Goal: Use online tool/utility

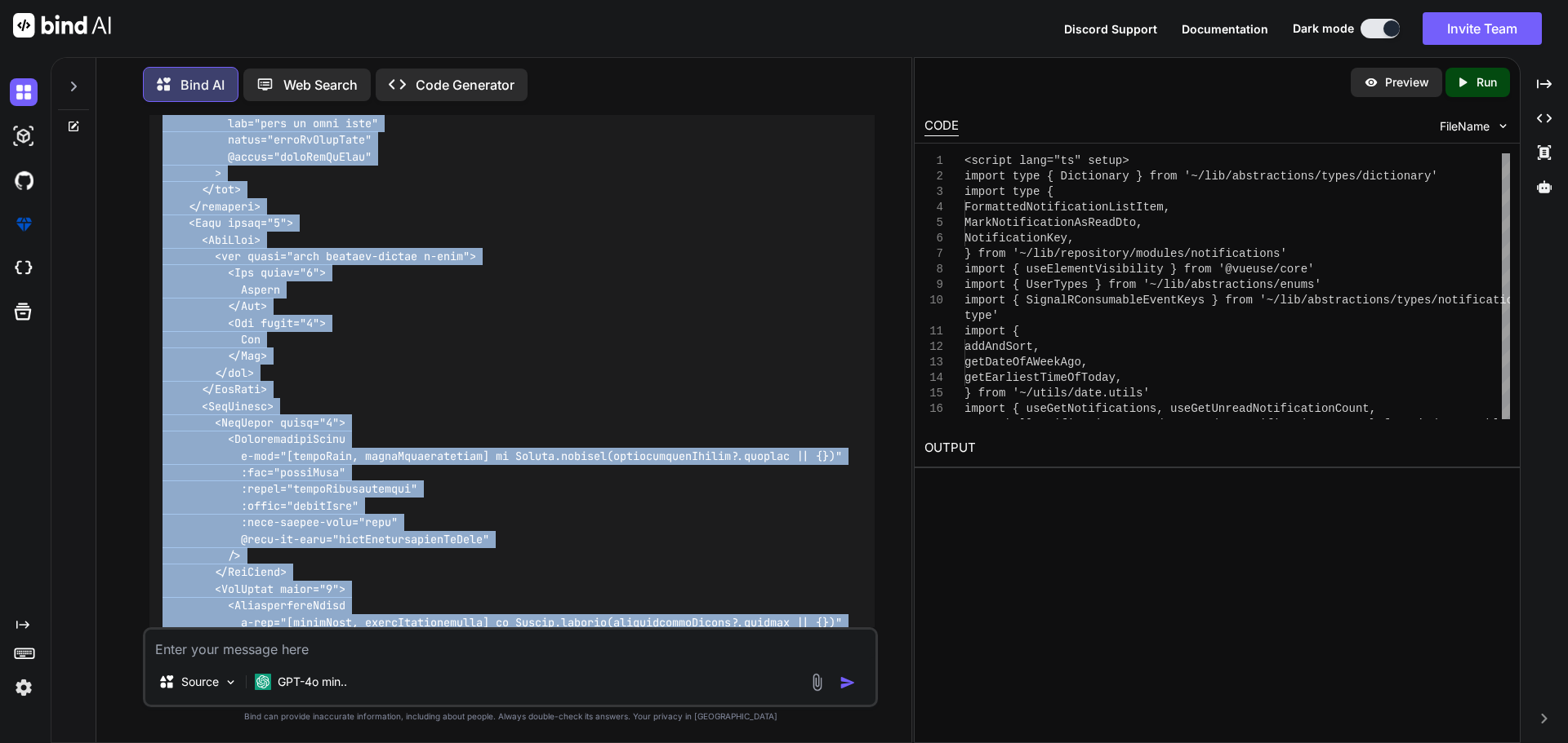
scroll to position [32196, 0]
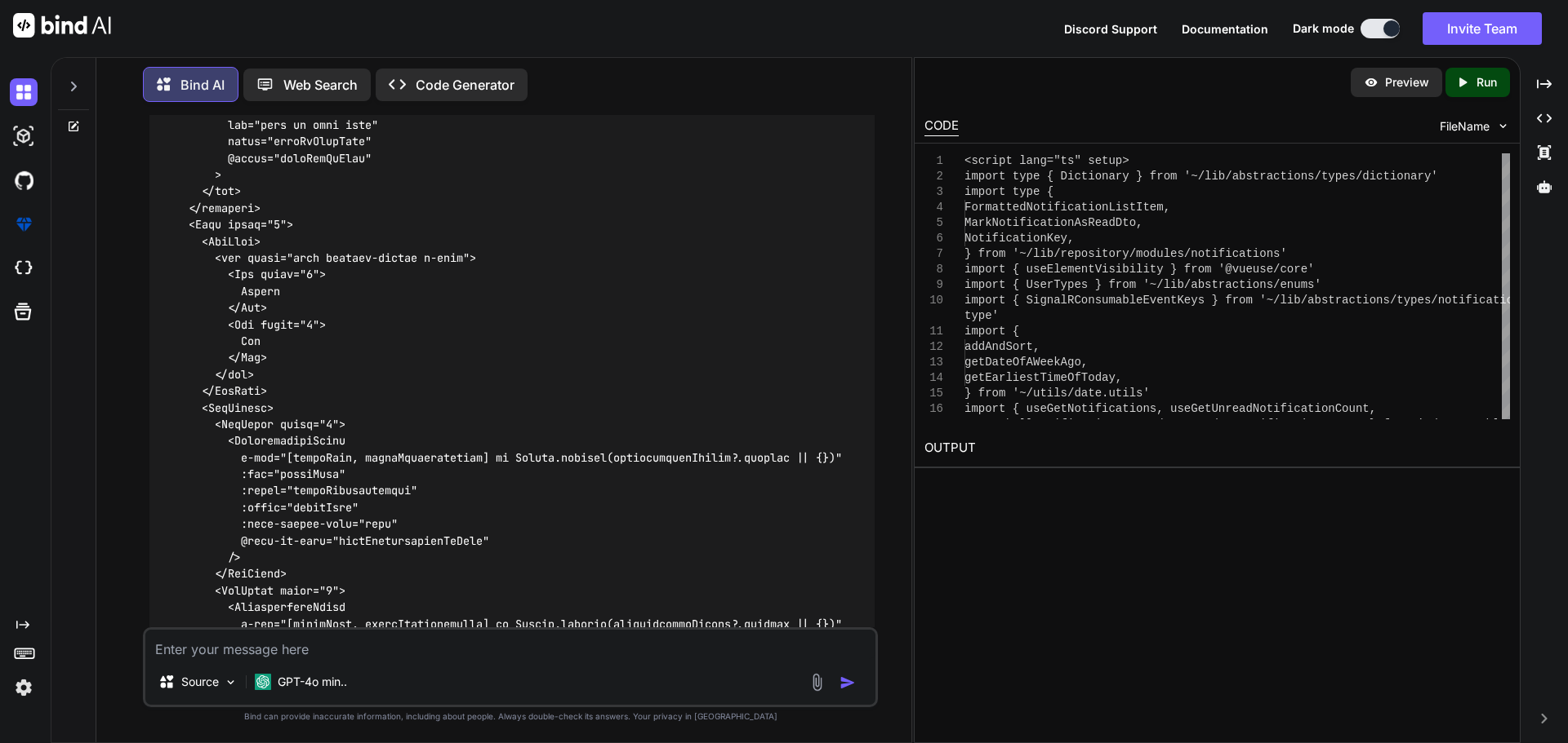
click at [397, 652] on textarea at bounding box center [510, 645] width 730 height 30
paste textarea "<script lang="ts" setup> import type { Dictionary } from '~/lib/abstractions/ty…"
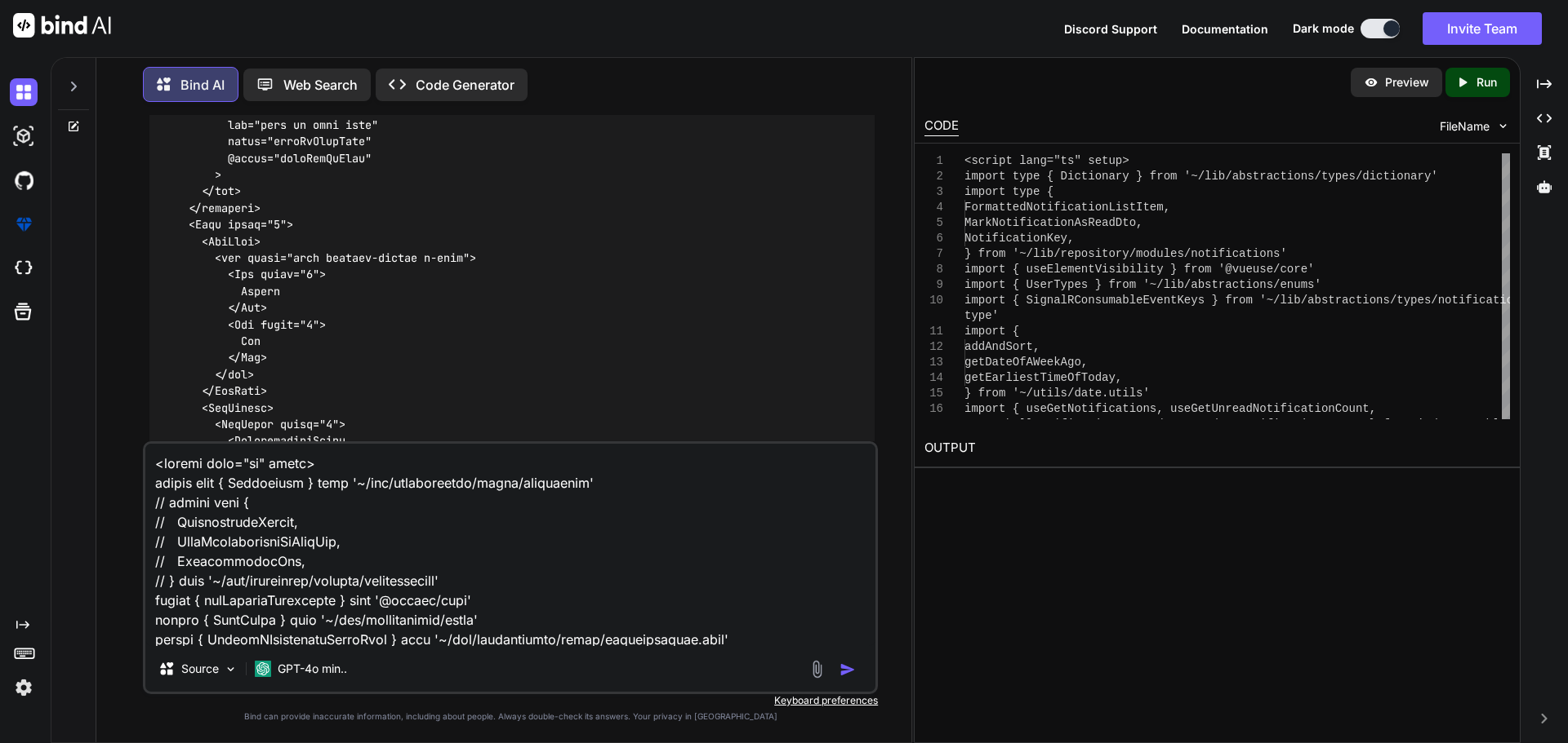
scroll to position [5779, 0]
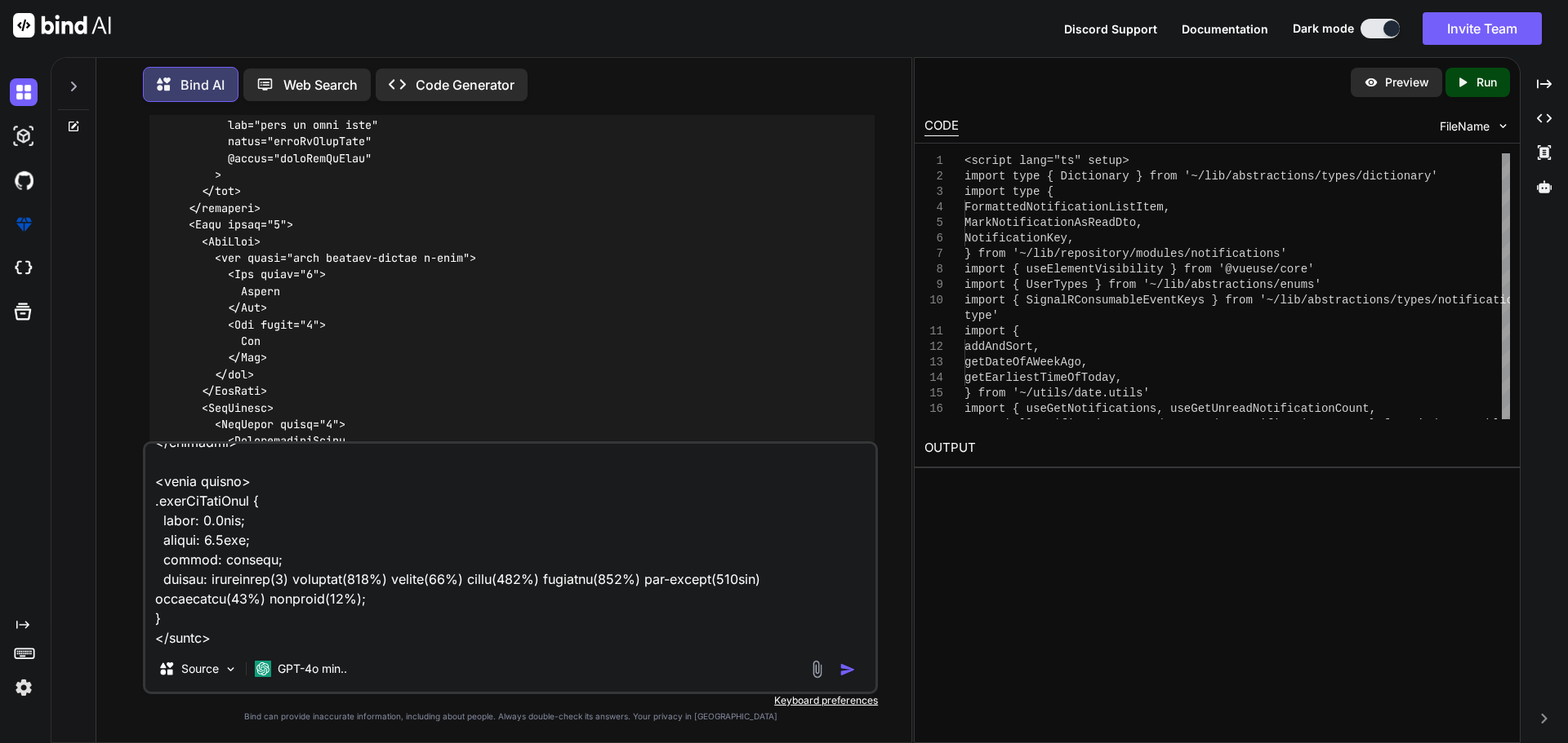
click at [251, 635] on textarea at bounding box center [510, 545] width 730 height 202
paste textarea "[vue-tsc] Element implicitly has an 'any' type because index expression is not …"
type textarea "<script lang="ts" setup> import type { Dictionary } from '~/lib/abstractions/ty…"
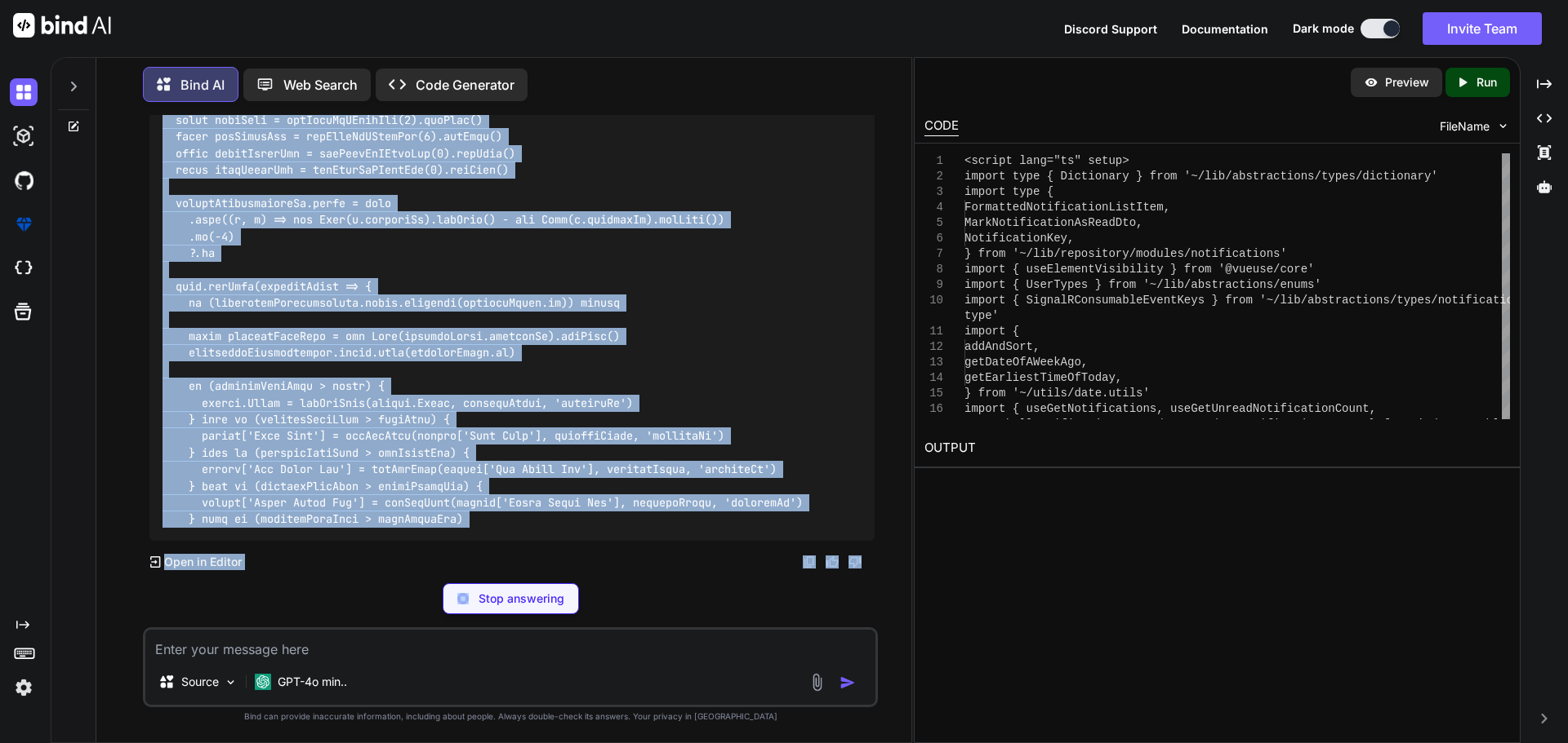
scroll to position [37095, 0]
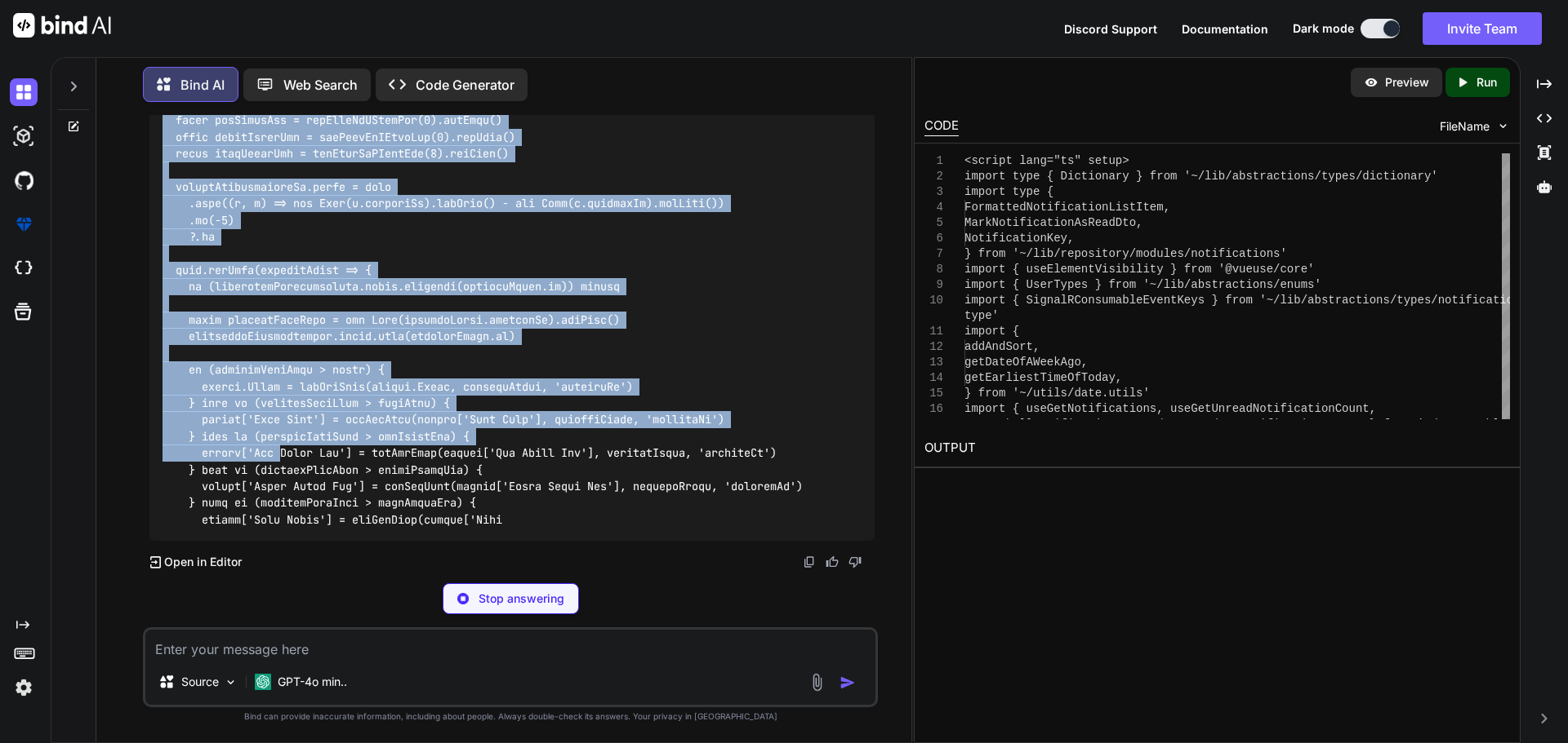
drag, startPoint x: 165, startPoint y: 236, endPoint x: 285, endPoint y: 457, distance: 251.5
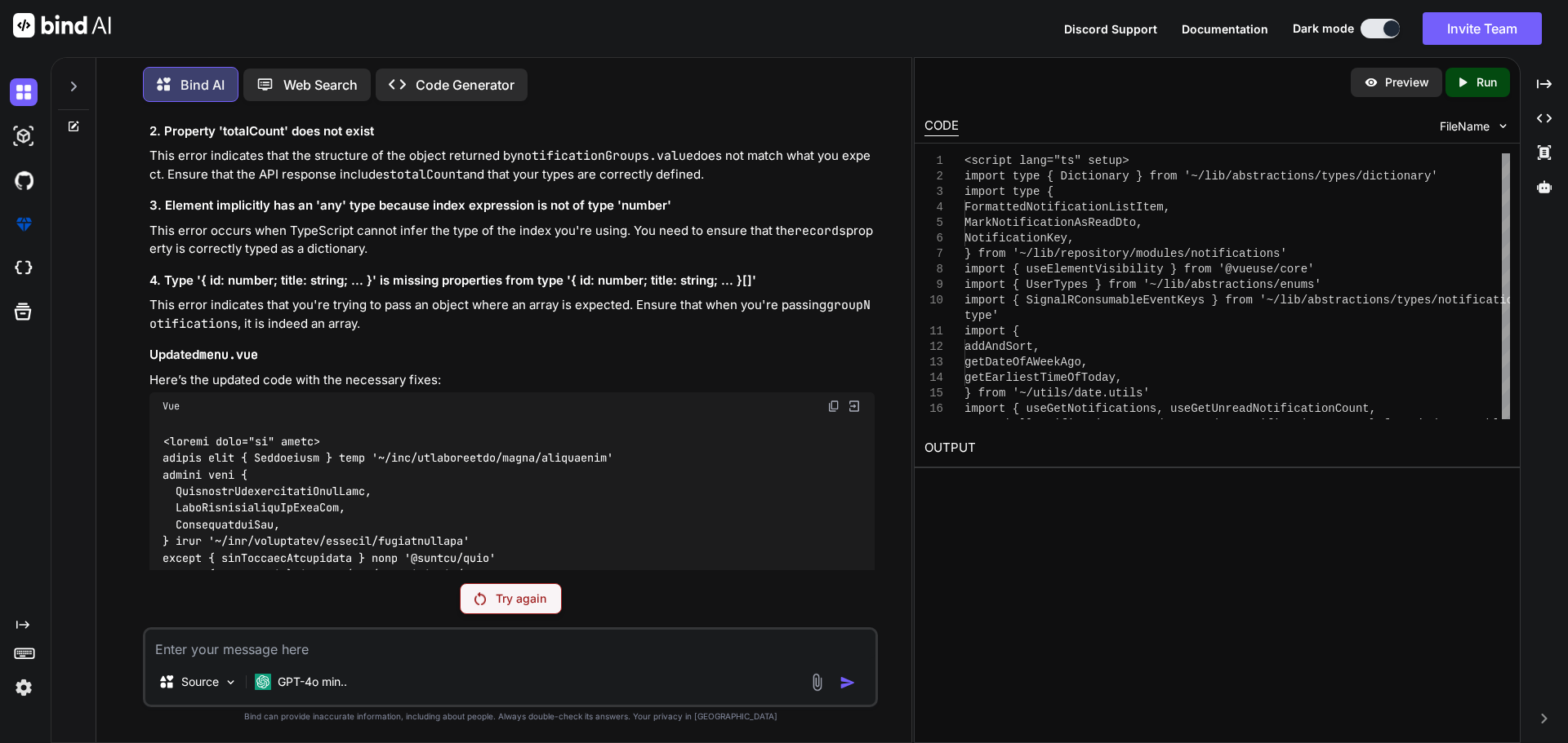
scroll to position [27696, 0]
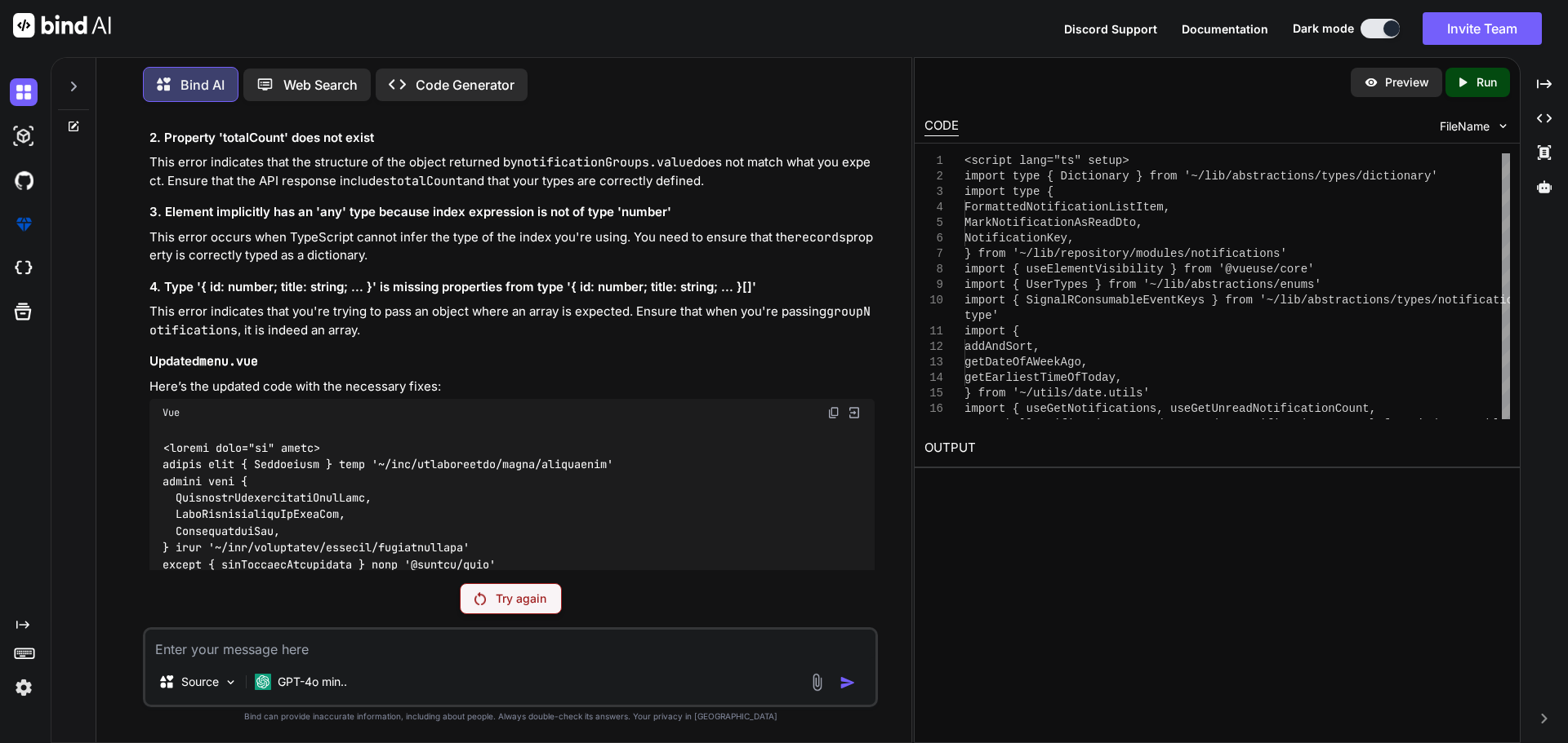
click at [493, 594] on div "Try again" at bounding box center [511, 599] width 102 height 31
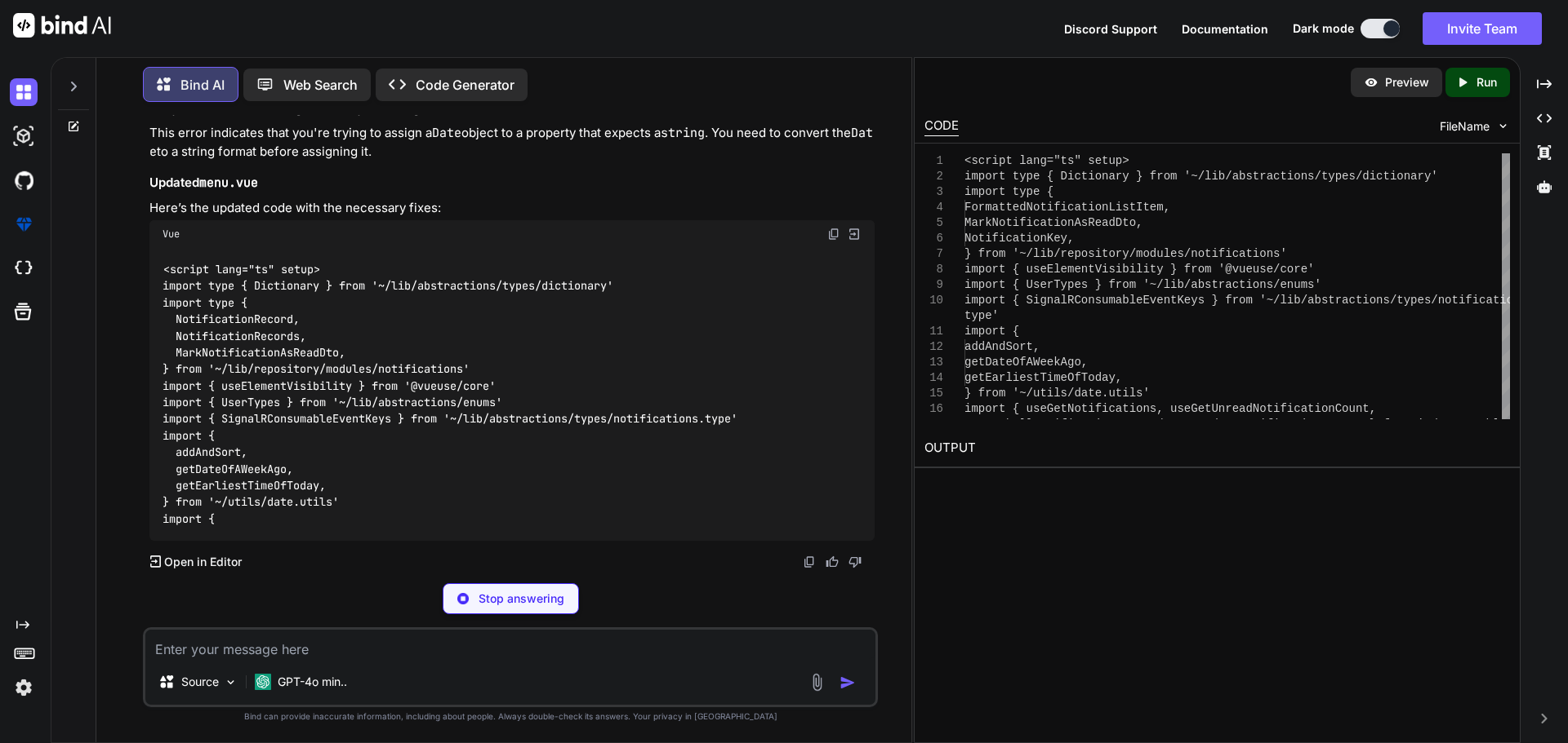
scroll to position [35191, 0]
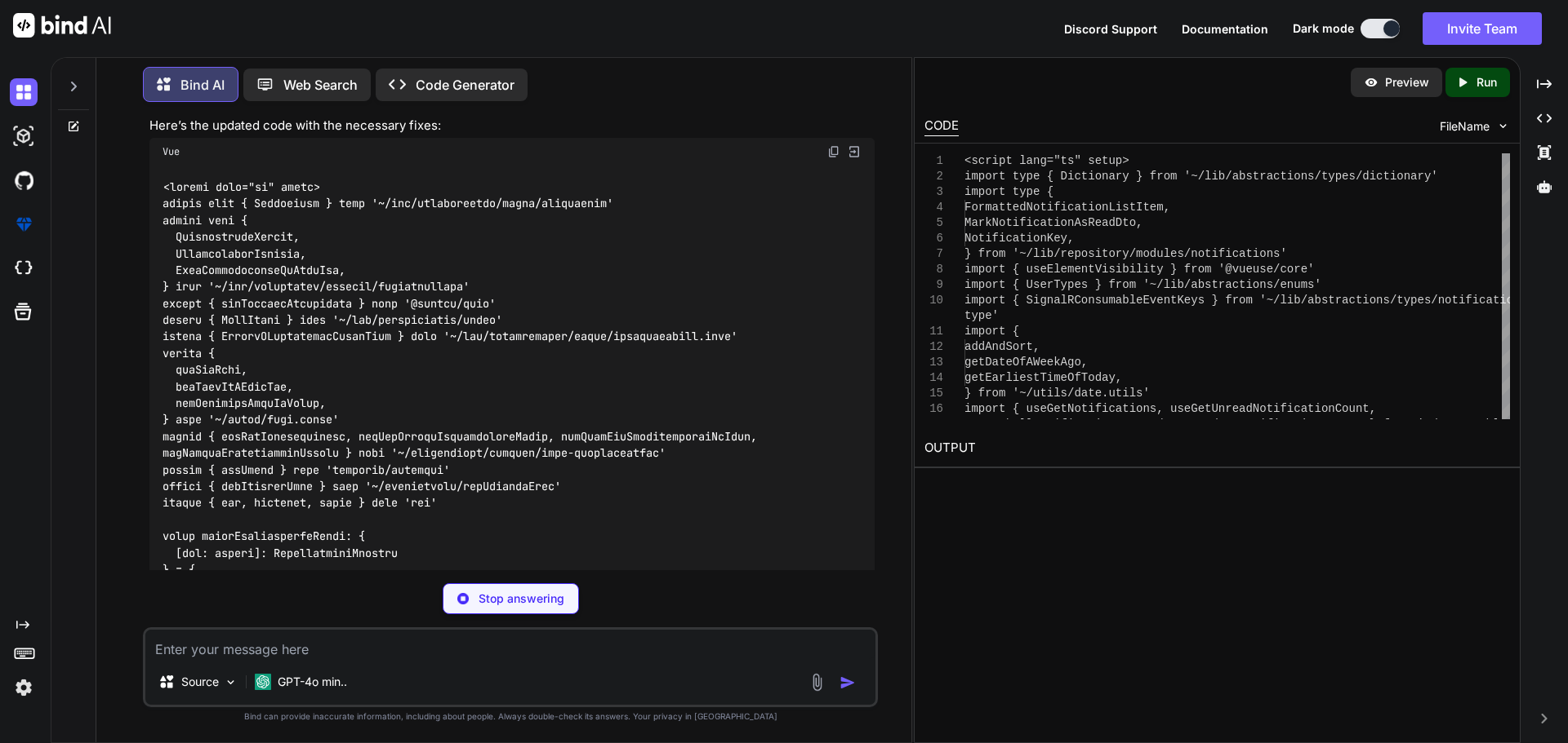
click at [484, 451] on code at bounding box center [463, 545] width 601 height 733
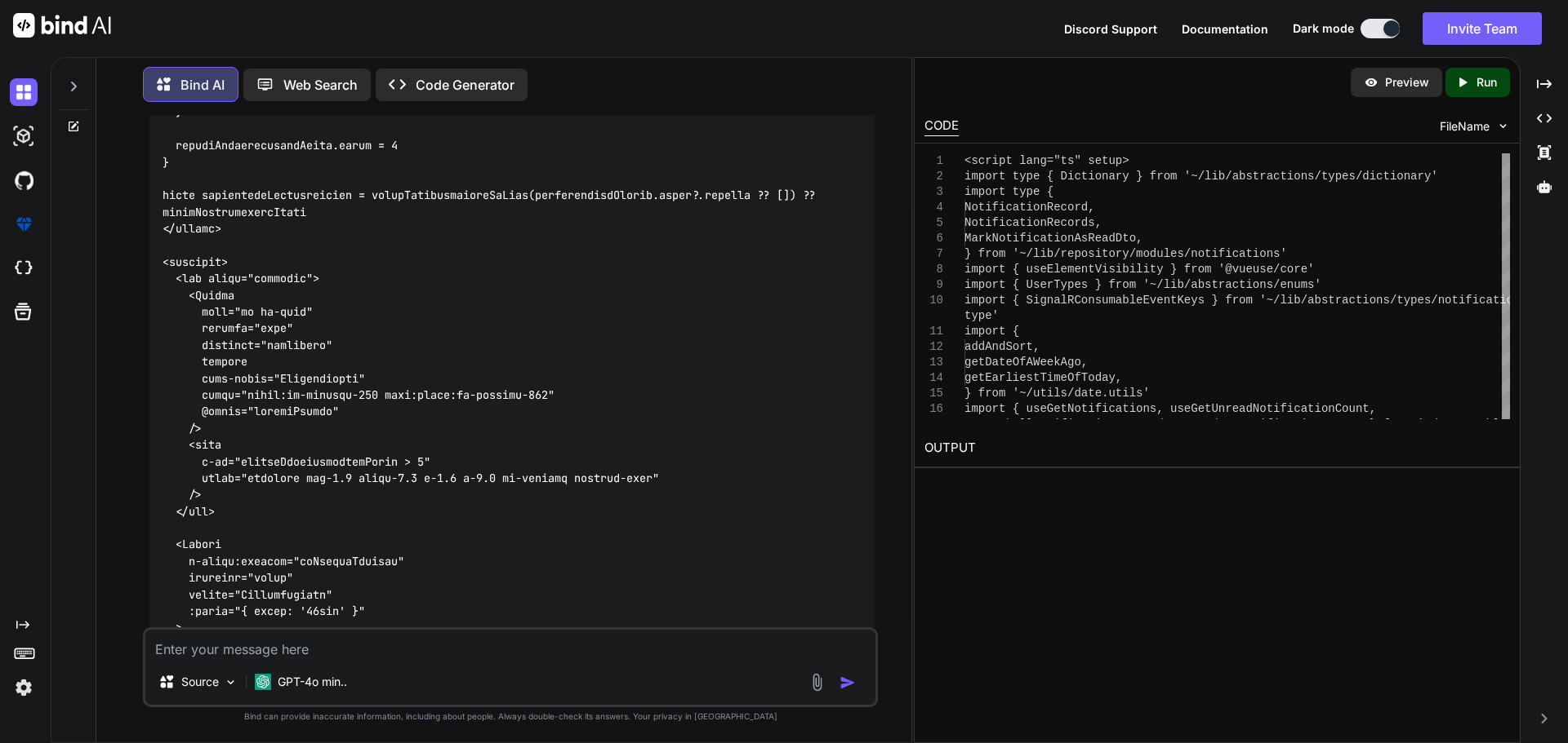
scroll to position [38942, 0]
